Goal: Information Seeking & Learning: Learn about a topic

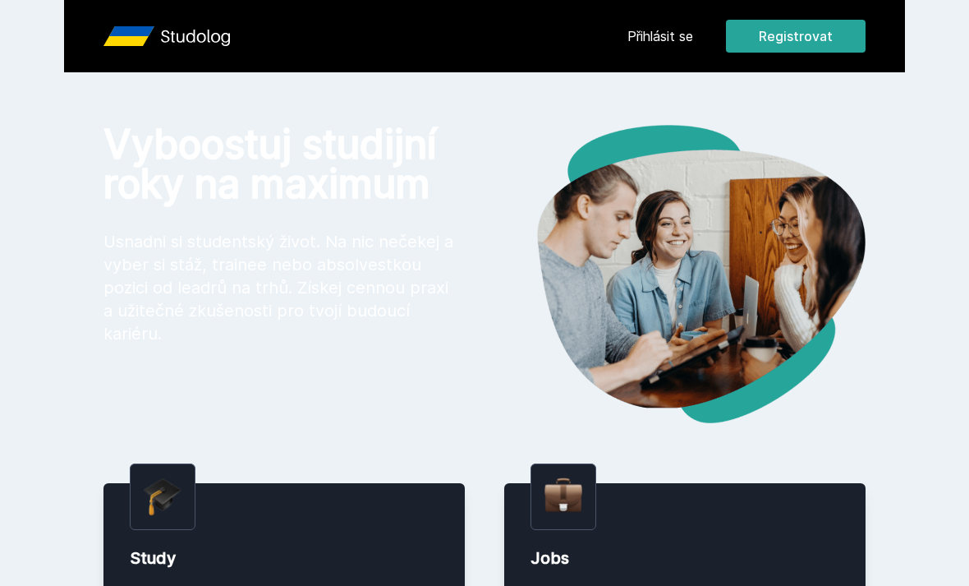
click at [679, 43] on link "Přihlásit se" at bounding box center [661, 36] width 66 height 20
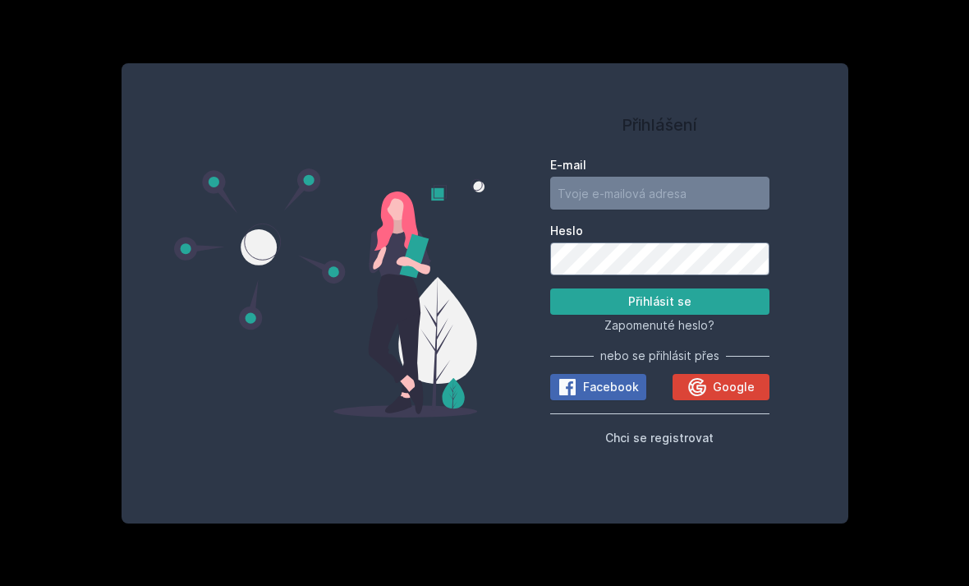
click at [742, 395] on span "Google" at bounding box center [734, 387] width 42 height 16
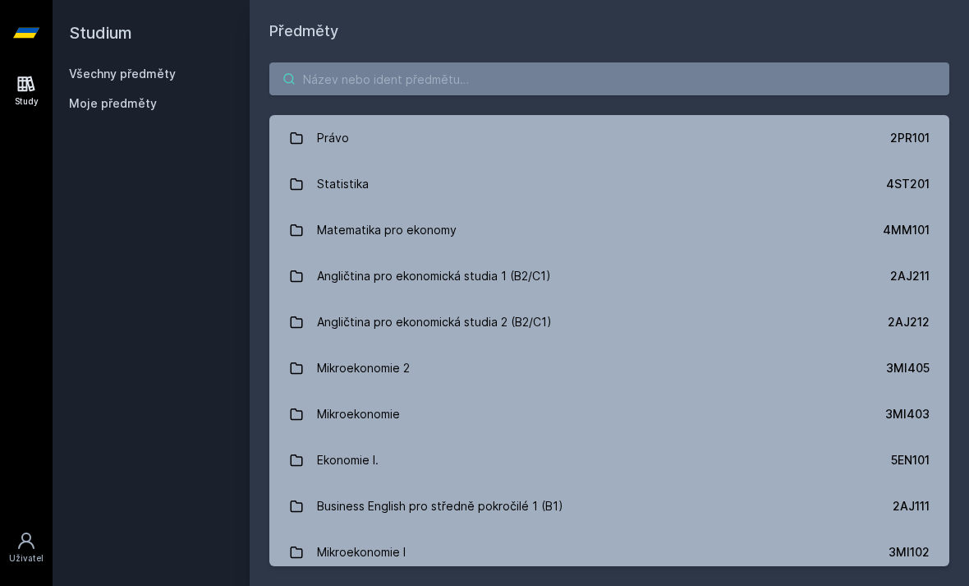
click at [711, 70] on input "search" at bounding box center [609, 78] width 680 height 33
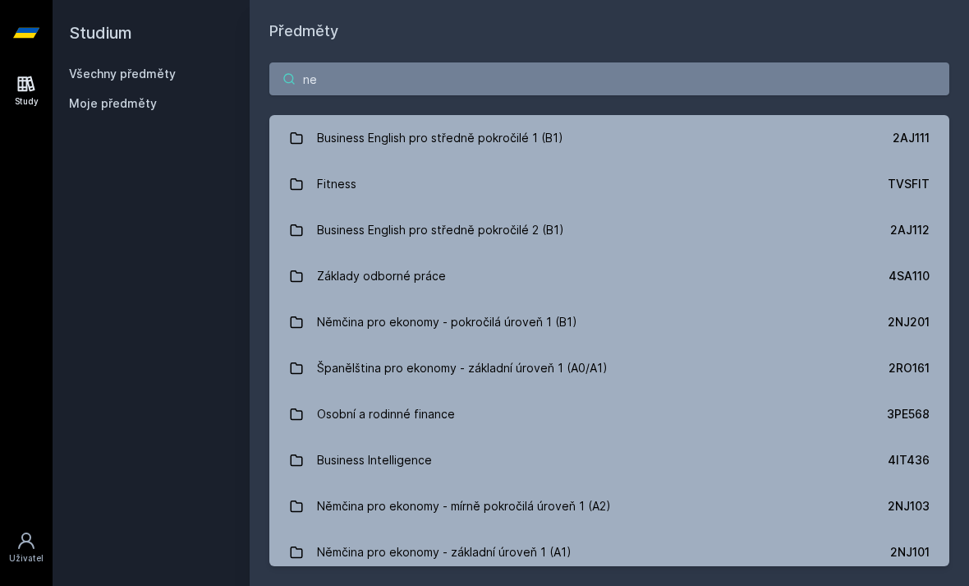
type input "nep"
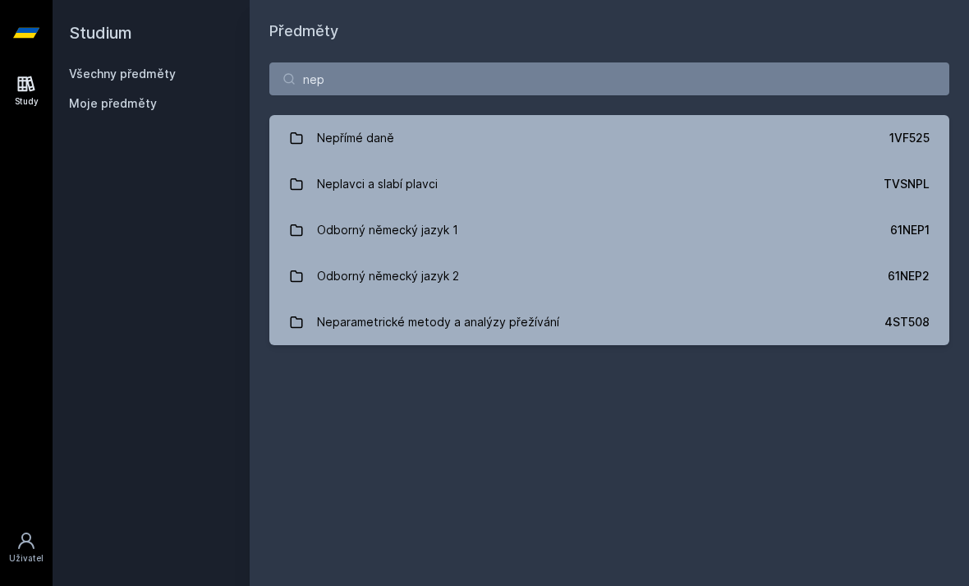
click at [911, 149] on link "Nepřímé daně 1VF525" at bounding box center [609, 138] width 680 height 46
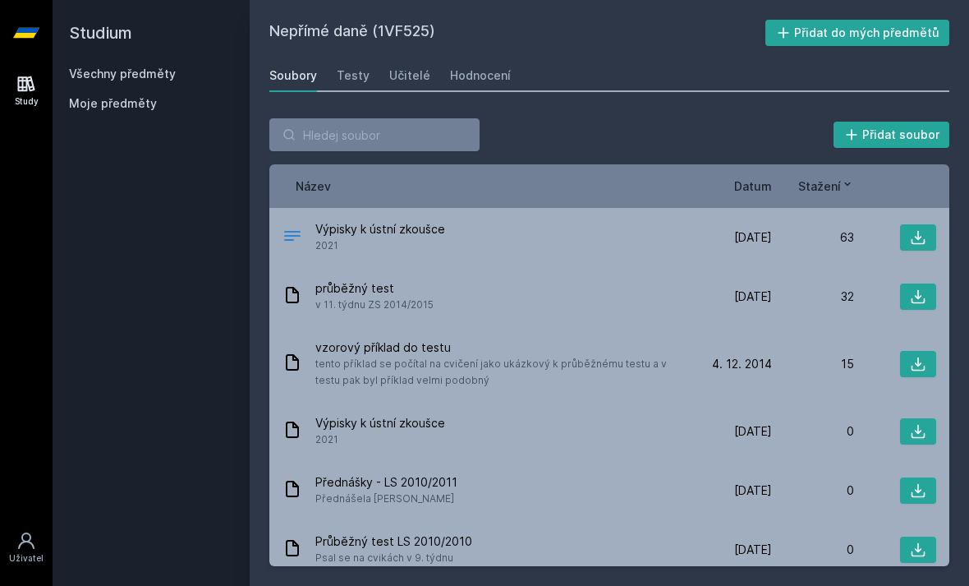
click at [467, 71] on div "Hodnocení" at bounding box center [480, 75] width 61 height 16
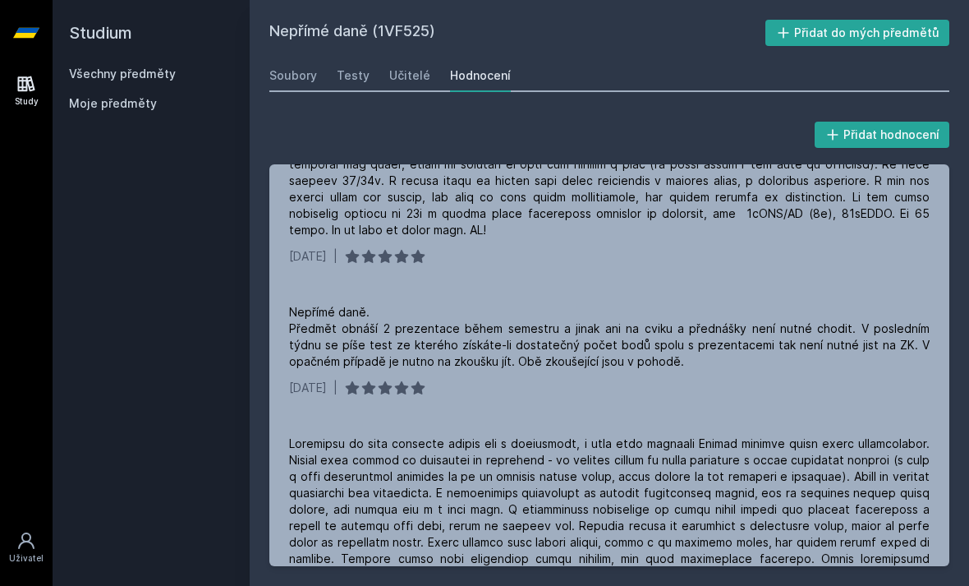
scroll to position [94, 0]
click at [288, 89] on link "Soubory" at bounding box center [293, 75] width 48 height 33
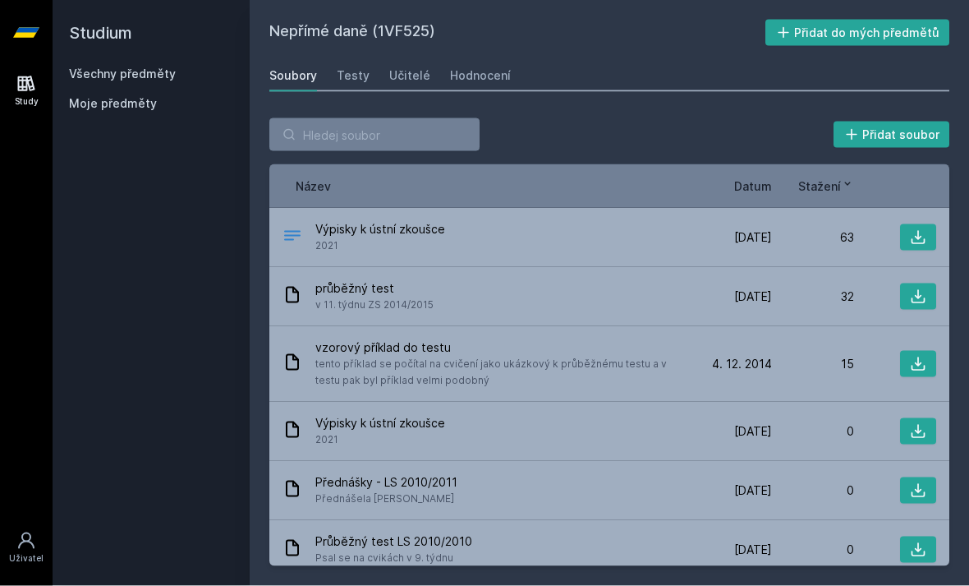
scroll to position [2, 0]
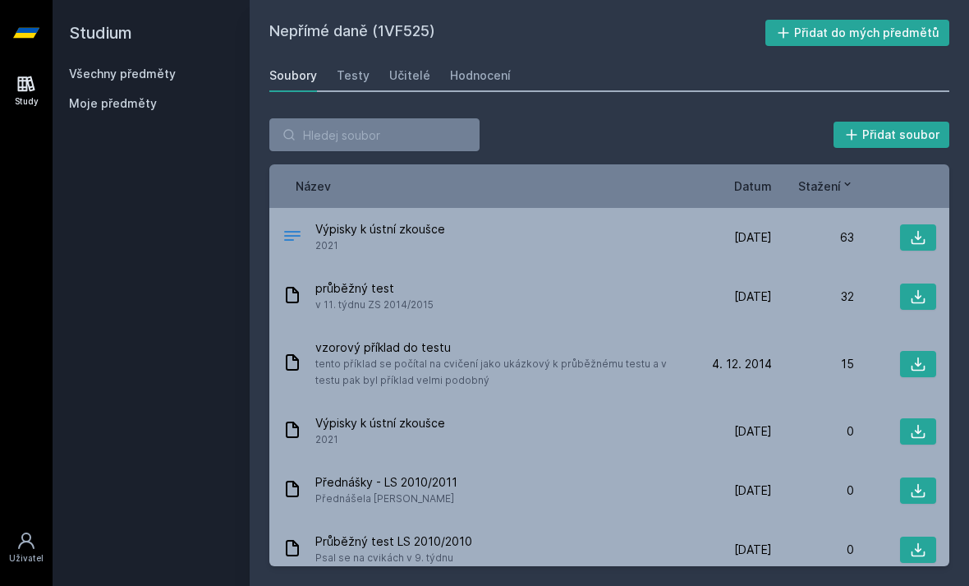
click at [923, 231] on icon at bounding box center [918, 237] width 16 height 16
